Goal: Information Seeking & Learning: Learn about a topic

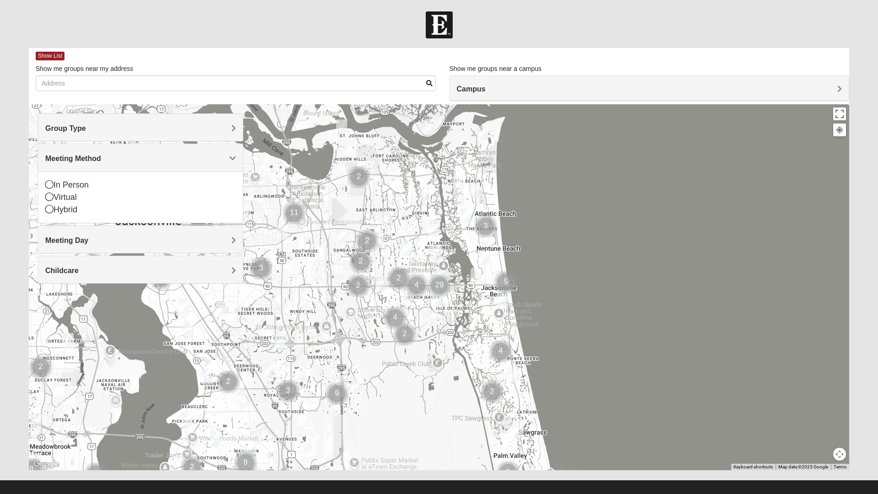
click at [73, 131] on span "Group Type" at bounding box center [65, 128] width 41 height 8
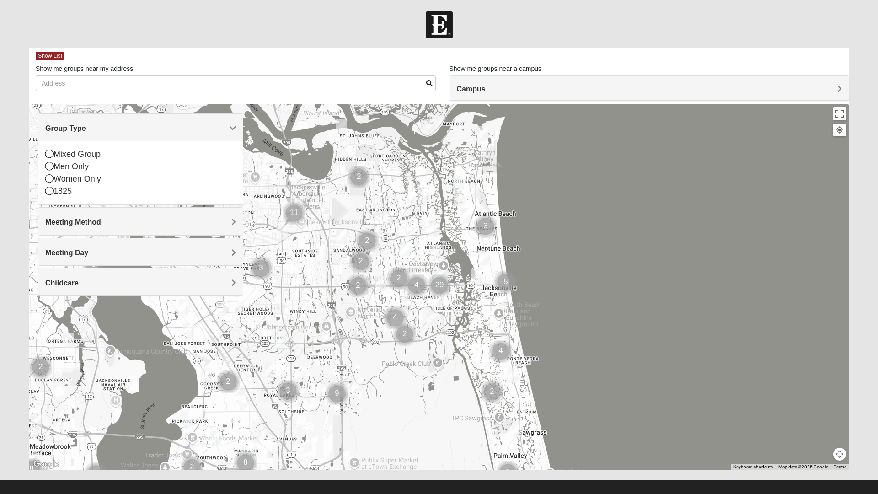
click at [72, 256] on span "Meeting Day" at bounding box center [66, 253] width 43 height 8
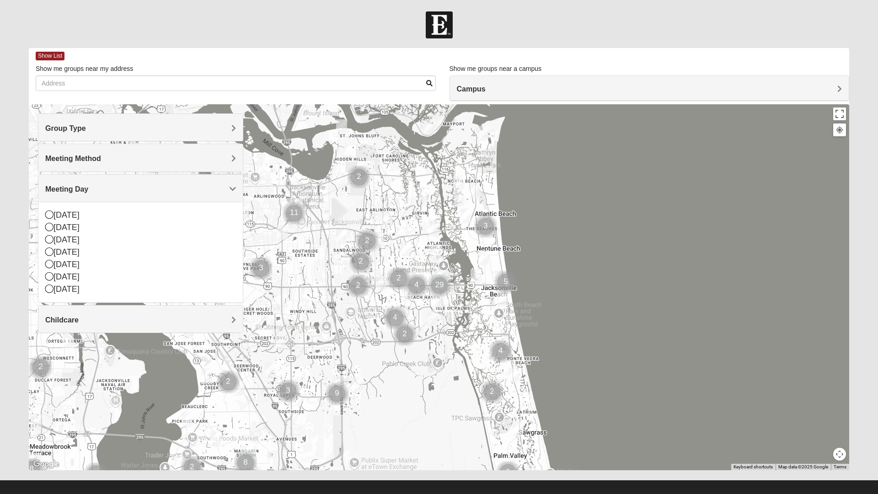
click at [433, 320] on img "Mens Schell 32224" at bounding box center [432, 317] width 18 height 22
click at [380, 294] on span "Learn More" at bounding box center [383, 298] width 38 height 10
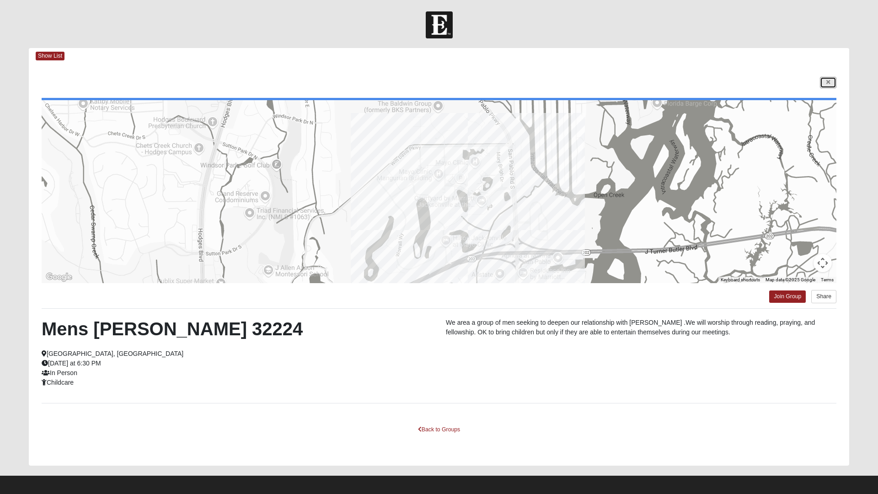
click at [828, 82] on icon at bounding box center [828, 82] width 4 height 5
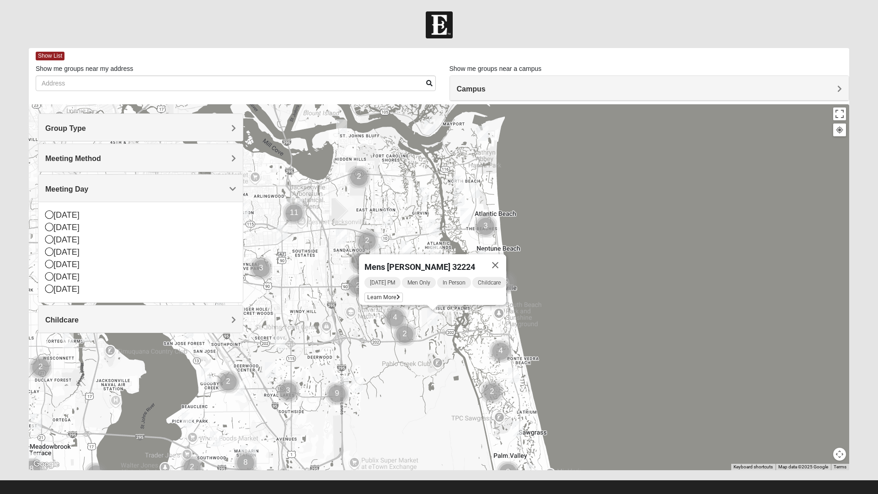
click at [498, 260] on button "Close" at bounding box center [495, 265] width 22 height 22
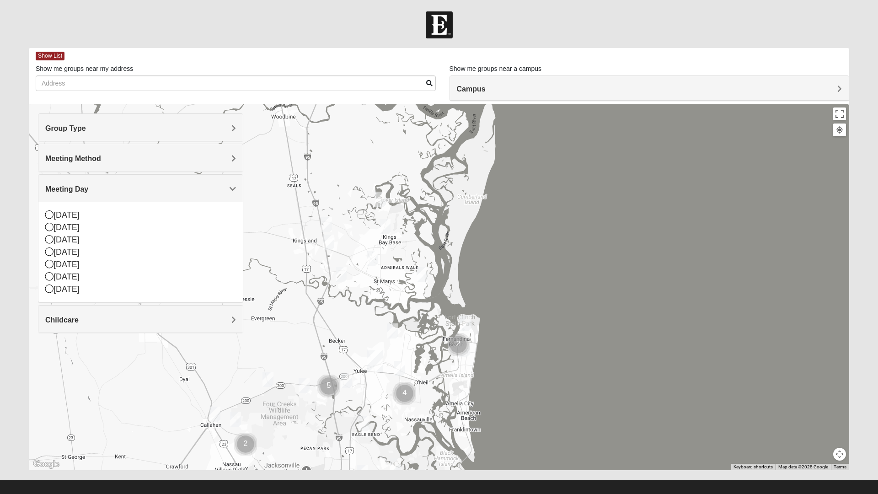
click at [328, 223] on img "Mixed Matthews 31548" at bounding box center [326, 224] width 18 height 22
click at [329, 246] on img "Mens Langland 31548" at bounding box center [329, 242] width 18 height 22
click at [419, 276] on img "Womens Abell 31558" at bounding box center [422, 274] width 18 height 22
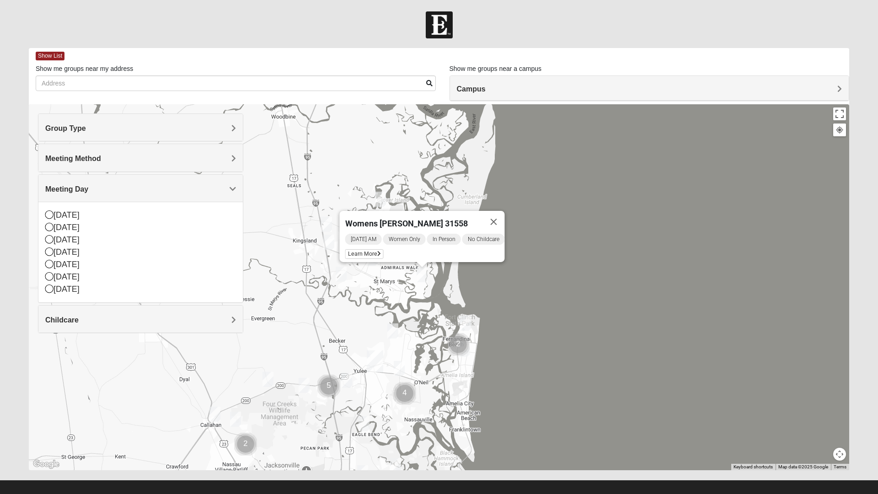
click at [493, 212] on button "Close" at bounding box center [494, 222] width 22 height 22
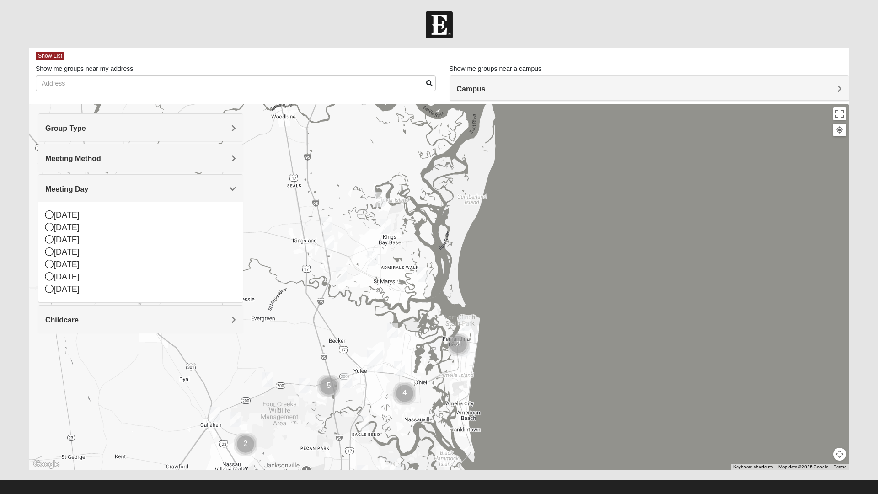
click at [382, 228] on img "Mixed Kings Bay Base 31547" at bounding box center [385, 226] width 18 height 22
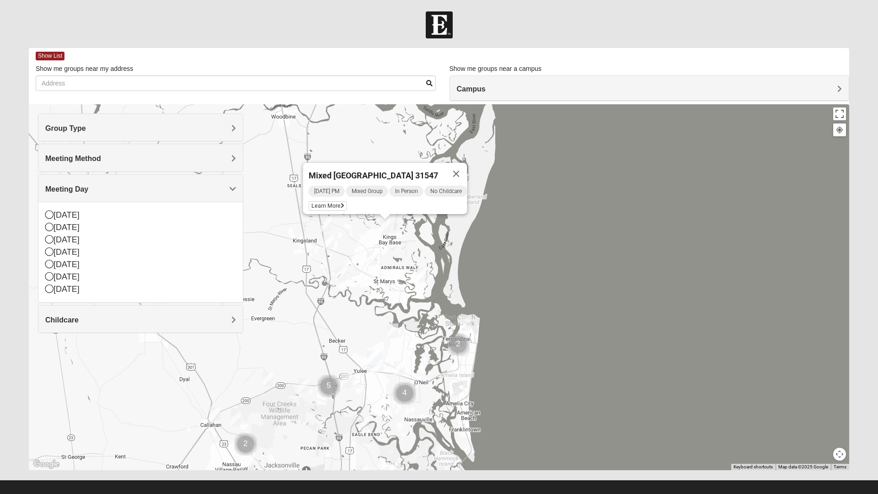
click at [329, 201] on span "Learn More" at bounding box center [328, 206] width 38 height 10
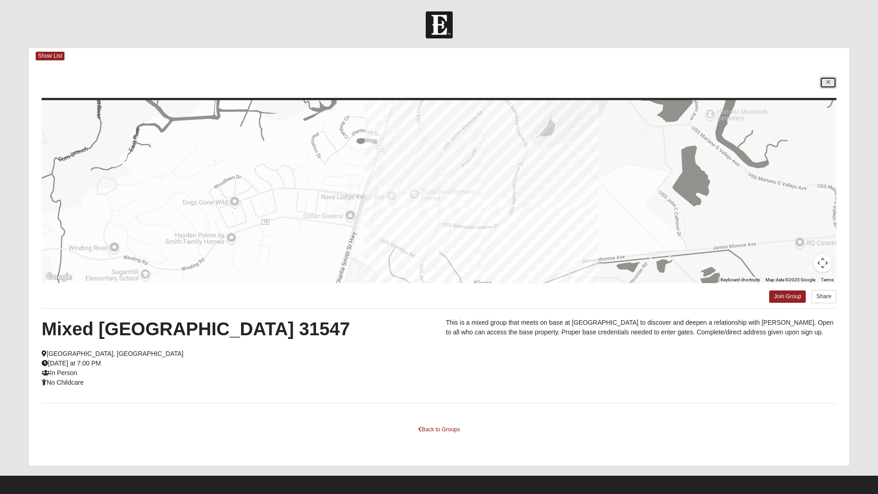
click at [829, 83] on icon at bounding box center [828, 82] width 4 height 5
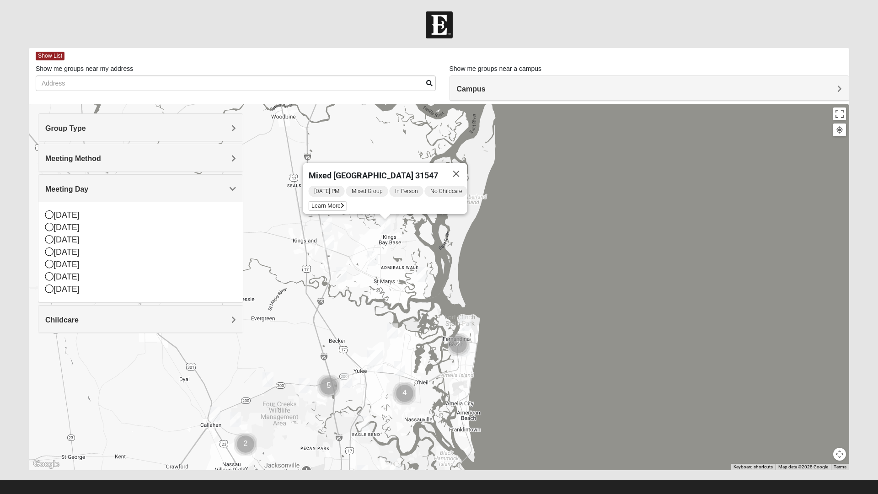
click at [326, 226] on img "Mixed Matthews 31548" at bounding box center [326, 224] width 18 height 22
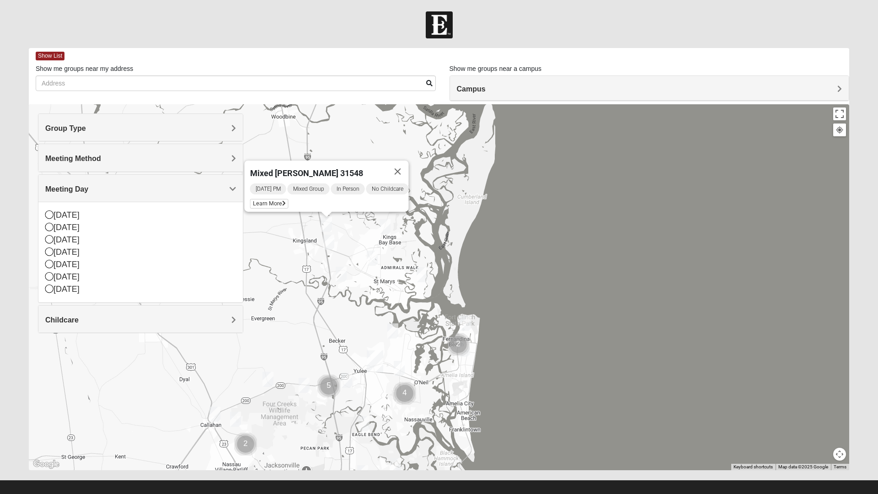
click at [401, 160] on button "Close" at bounding box center [398, 171] width 22 height 22
click at [358, 418] on img "Mixed McLaughlin/Huber 32226" at bounding box center [364, 423] width 18 height 22
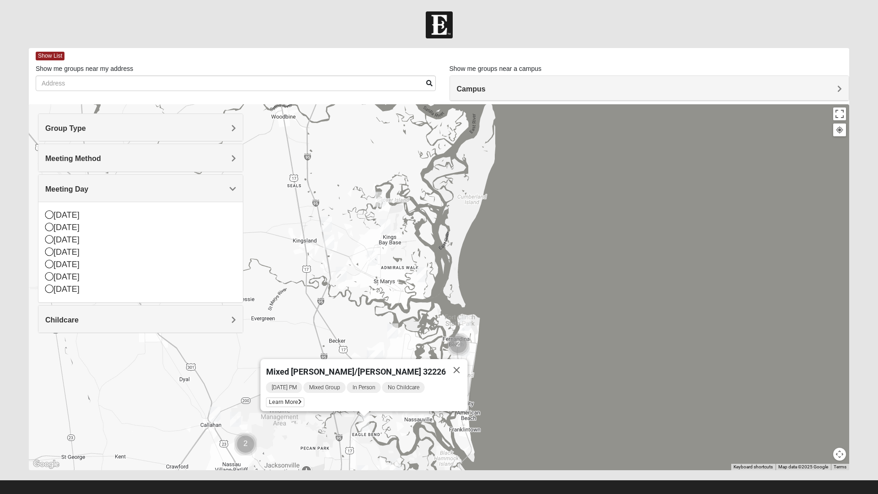
click at [304, 398] on span "Learn More" at bounding box center [285, 402] width 38 height 10
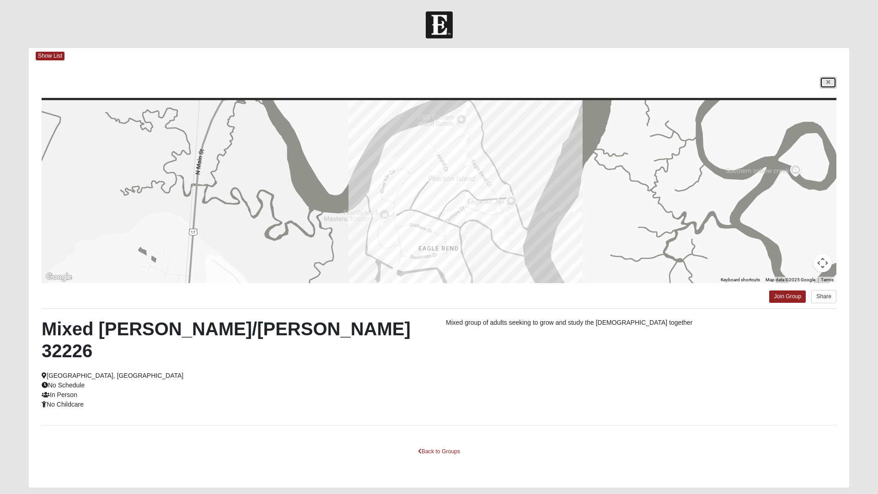
click at [827, 83] on icon at bounding box center [828, 82] width 4 height 5
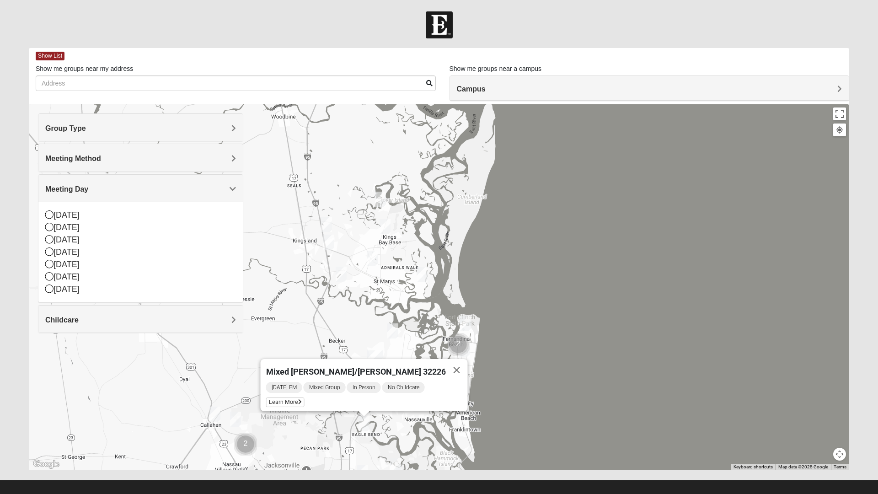
click at [120, 161] on h4 "Meeting Method" at bounding box center [140, 158] width 191 height 9
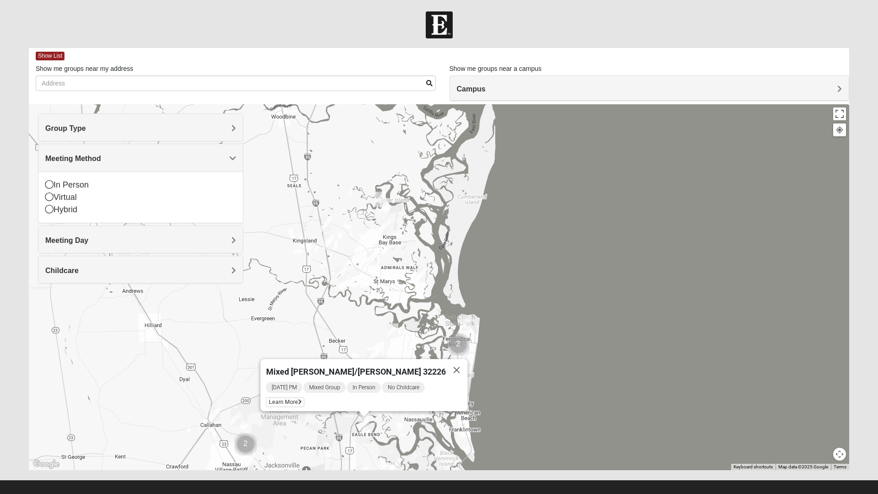
click at [143, 128] on h4 "Group Type" at bounding box center [140, 128] width 191 height 9
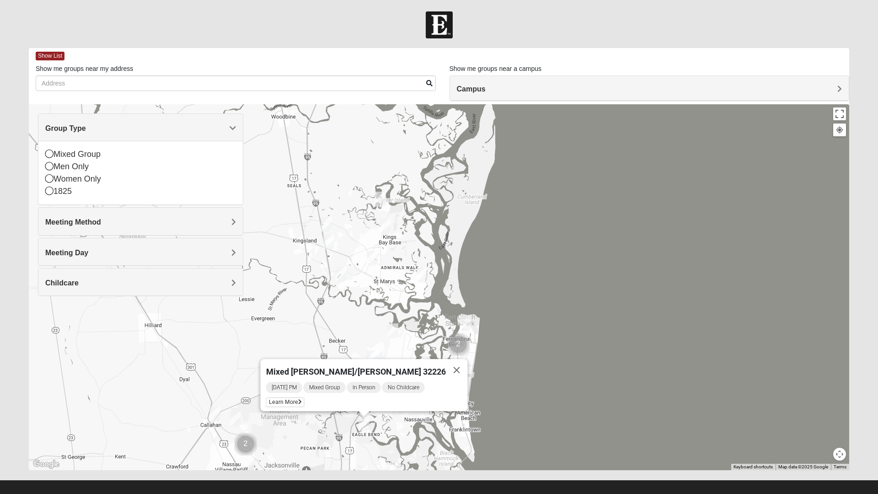
click at [138, 250] on h4 "Meeting Day" at bounding box center [140, 252] width 191 height 9
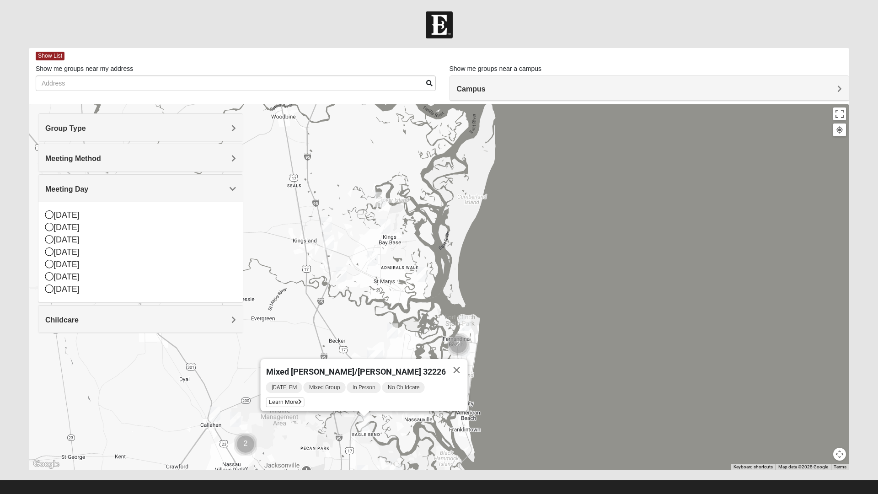
click at [93, 322] on h4 "Childcare" at bounding box center [140, 319] width 191 height 9
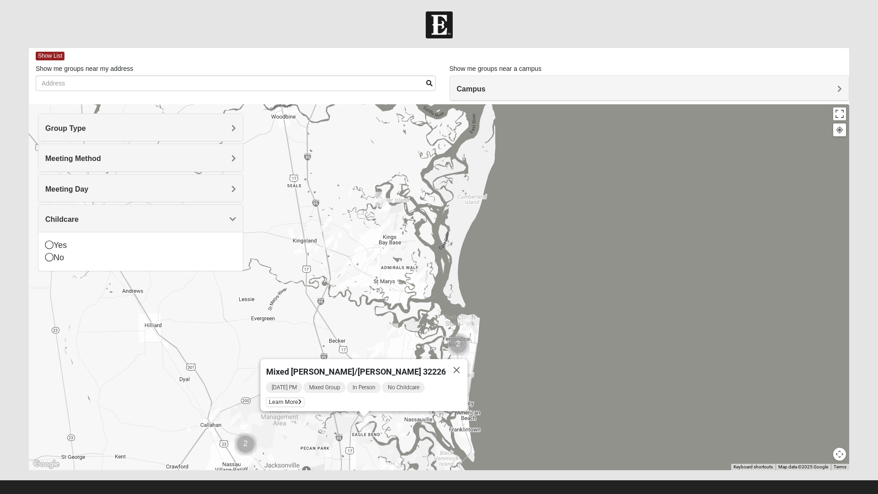
click at [65, 244] on div "Yes" at bounding box center [140, 245] width 191 height 12
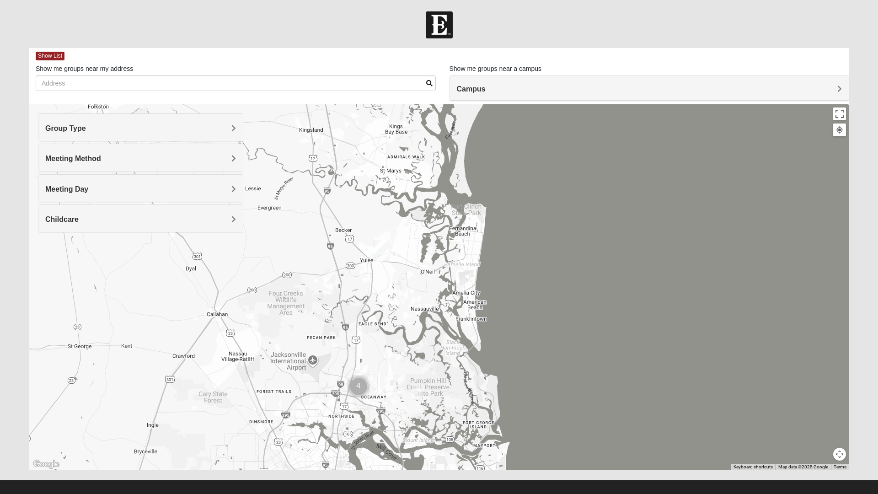
click at [398, 377] on img "Mixed Lancaster 32226" at bounding box center [398, 382] width 18 height 22
click at [358, 359] on icon at bounding box center [360, 361] width 4 height 5
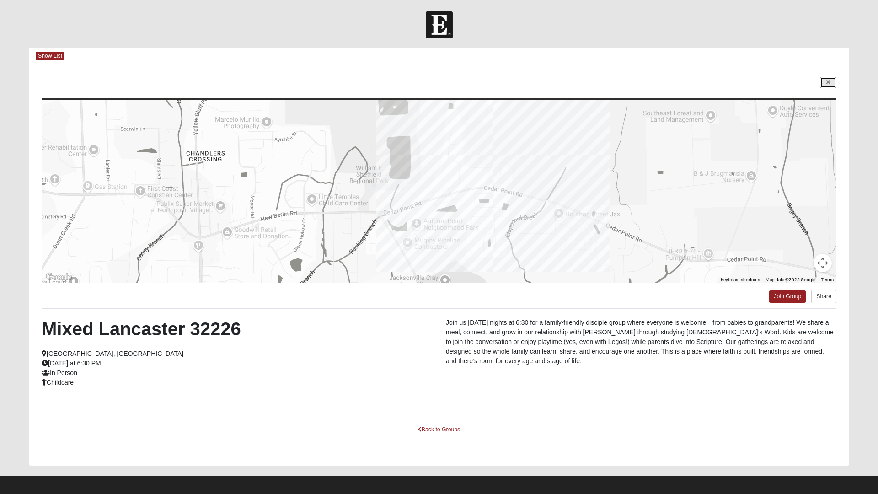
click at [829, 81] on icon at bounding box center [828, 82] width 4 height 5
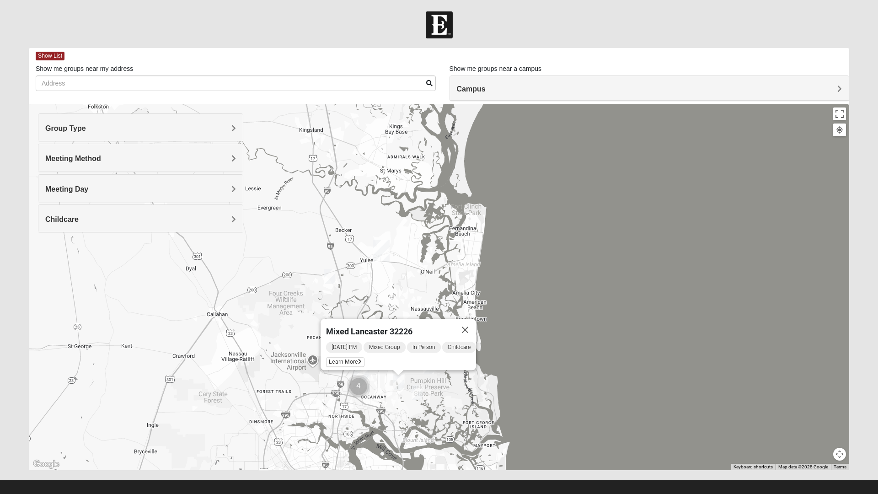
click at [470, 324] on button "Close" at bounding box center [465, 330] width 22 height 22
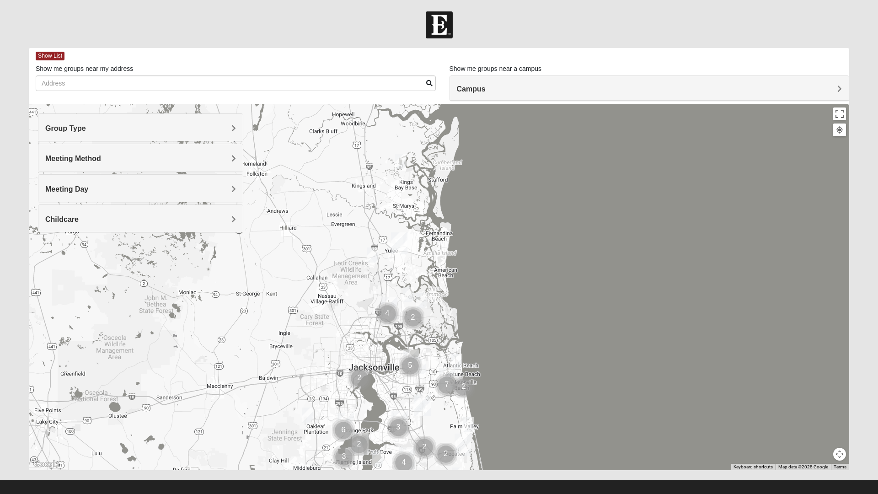
click at [219, 224] on div "Childcare" at bounding box center [140, 218] width 204 height 27
click at [57, 256] on div "No" at bounding box center [140, 253] width 191 height 12
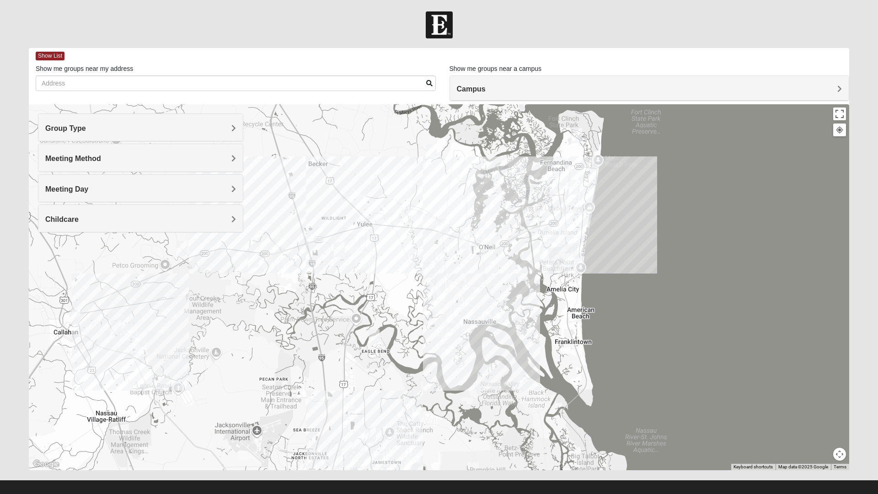
click at [318, 235] on img "Mens Marsh 32097" at bounding box center [318, 234] width 18 height 22
click at [433, 268] on img "Womens Trescot 32034" at bounding box center [429, 270] width 18 height 22
click at [509, 211] on button "Close" at bounding box center [501, 217] width 22 height 22
click at [447, 223] on img "Mens Lane 32034" at bounding box center [444, 226] width 18 height 22
click at [432, 150] on img "Womens Kremin 32097" at bounding box center [431, 151] width 18 height 22
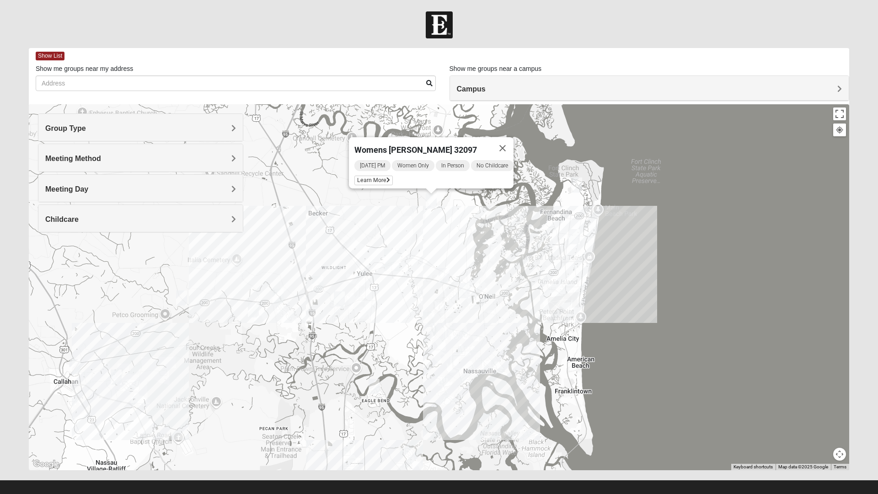
click at [505, 144] on button "Close" at bounding box center [502, 148] width 22 height 22
